Goal: Information Seeking & Learning: Learn about a topic

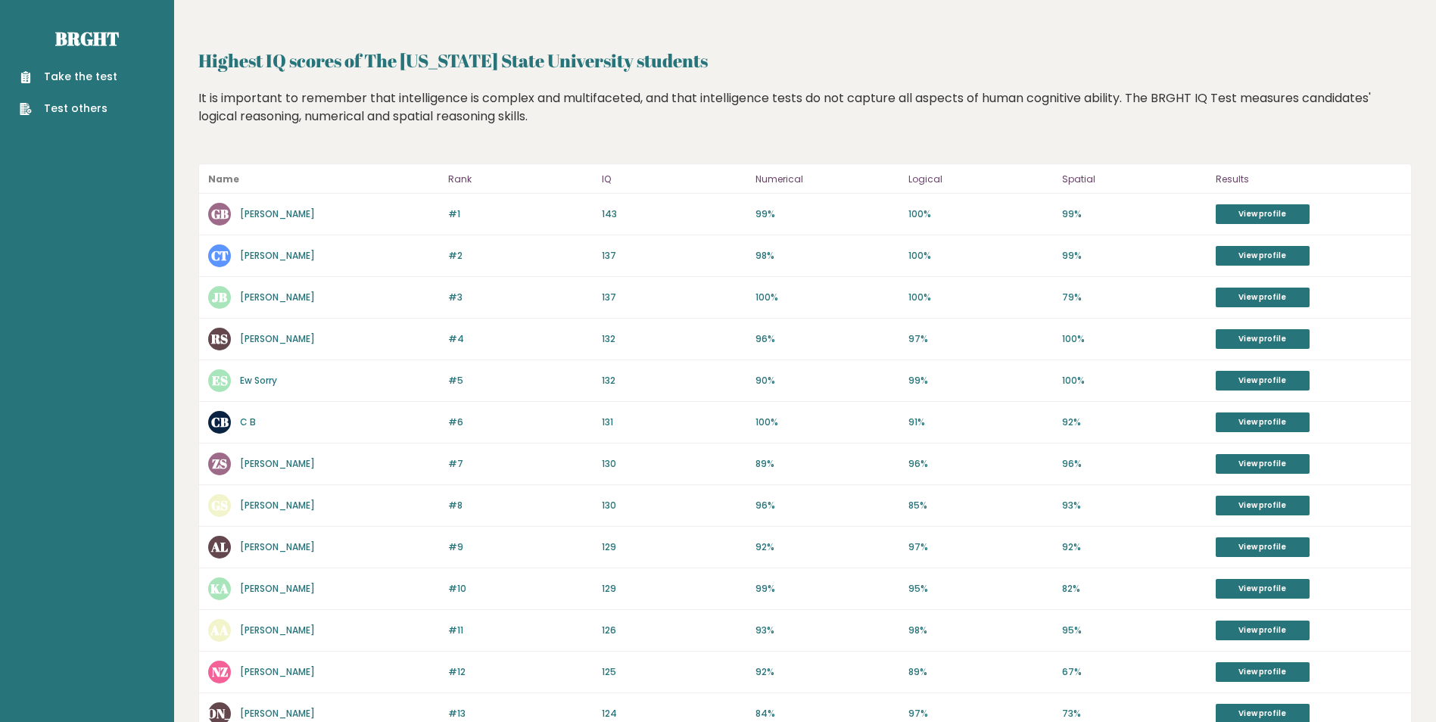
click at [100, 80] on link "Take the test" at bounding box center [69, 77] width 98 height 16
drag, startPoint x: 628, startPoint y: 466, endPoint x: 578, endPoint y: 394, distance: 88.0
click at [578, 395] on div "Name Rank IQ Numerical Logical Spatial Results #1 GB Geoff Balmer 143 #1 143 99…" at bounding box center [804, 595] width 1213 height 863
drag, startPoint x: 578, startPoint y: 394, endPoint x: 641, endPoint y: 466, distance: 95.4
click at [641, 466] on p "130" at bounding box center [674, 464] width 145 height 14
